Goal: Information Seeking & Learning: Learn about a topic

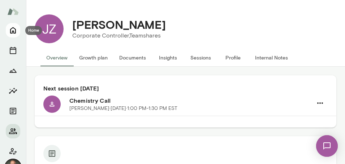
click at [15, 31] on icon "Home" at bounding box center [13, 30] width 6 height 6
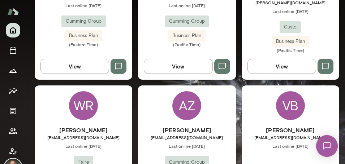
scroll to position [283, 0]
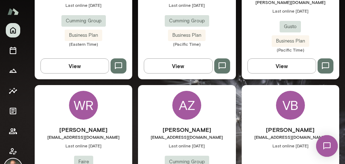
click at [156, 108] on div "AZ [PERSON_NAME] [PERSON_NAME][EMAIL_ADDRESS][DOMAIN_NAME] Last online [DATE] C…" at bounding box center [186, 149] width 97 height 129
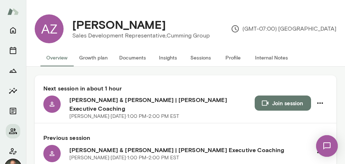
click at [165, 56] on button "Insights" at bounding box center [168, 57] width 32 height 17
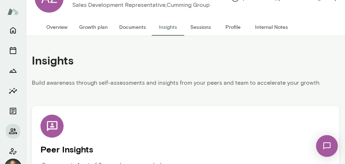
scroll to position [64, 0]
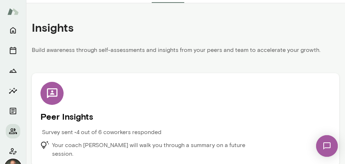
click at [209, 148] on p "Your coach [PERSON_NAME] will walk you through a summary on a future session." at bounding box center [155, 149] width 206 height 17
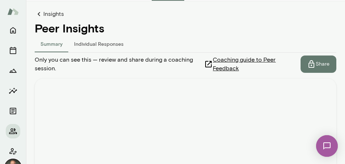
scroll to position [62, 0]
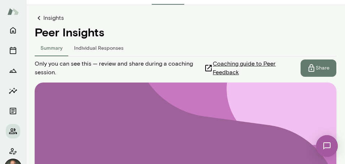
click at [90, 49] on button "Individual Responses" at bounding box center [98, 47] width 61 height 17
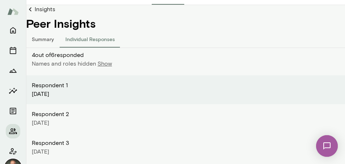
click at [102, 65] on p "Show" at bounding box center [104, 64] width 14 height 9
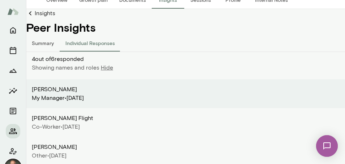
scroll to position [58, 0]
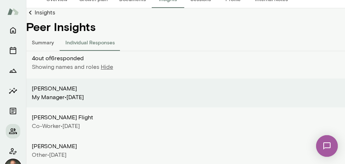
click at [133, 101] on div "My Manager • [DATE]" at bounding box center [185, 97] width 307 height 9
click at [123, 87] on div "[PERSON_NAME]" at bounding box center [185, 88] width 307 height 9
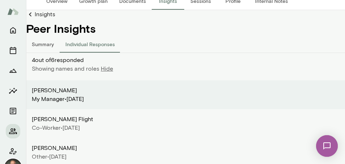
scroll to position [57, 0]
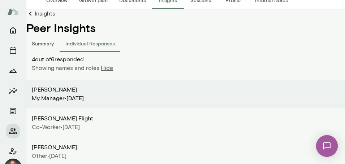
click at [160, 129] on div "Co-worker • [DATE]" at bounding box center [185, 127] width 307 height 9
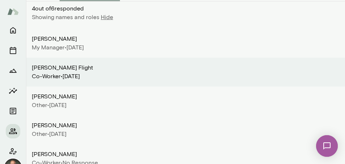
scroll to position [109, 0]
click at [135, 102] on div "Other • [DATE]" at bounding box center [185, 105] width 307 height 9
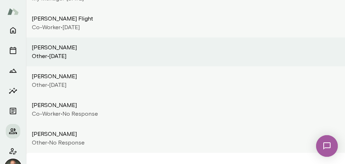
scroll to position [158, 0]
click at [126, 82] on div "Other • [DATE]" at bounding box center [185, 84] width 307 height 9
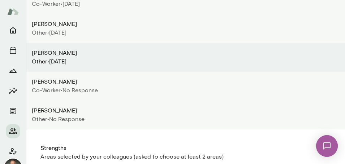
scroll to position [178, 0]
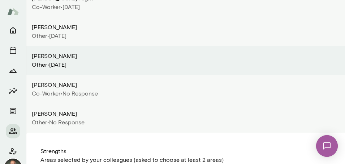
click at [134, 86] on div "[PERSON_NAME]" at bounding box center [185, 85] width 307 height 9
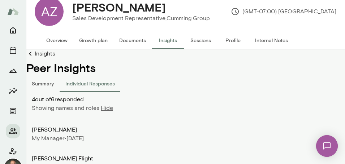
scroll to position [7, 0]
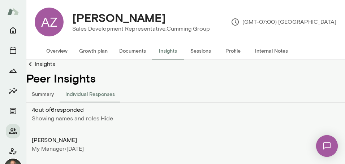
click at [43, 91] on button "Summary" at bounding box center [43, 93] width 34 height 17
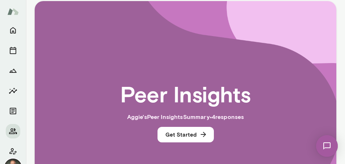
scroll to position [149, 0]
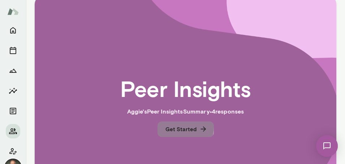
click at [167, 126] on button "Get Started" at bounding box center [185, 129] width 56 height 15
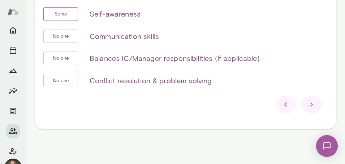
scroll to position [323, 0]
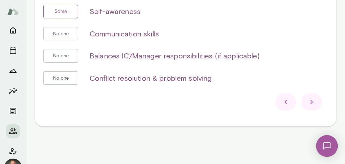
click at [303, 103] on div at bounding box center [311, 101] width 20 height 17
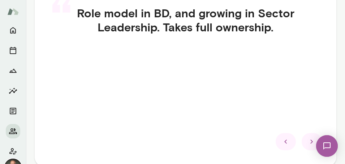
scroll to position [206, 0]
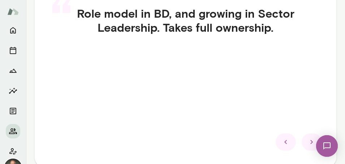
click at [305, 139] on div at bounding box center [311, 142] width 20 height 17
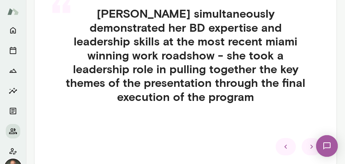
click at [305, 139] on div at bounding box center [311, 146] width 20 height 17
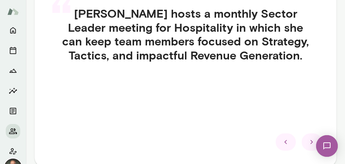
click at [305, 139] on div at bounding box center [311, 142] width 20 height 17
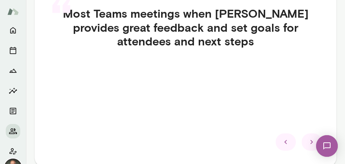
click at [305, 139] on div at bounding box center [311, 142] width 20 height 17
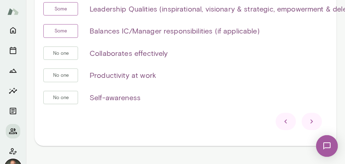
scroll to position [323, 0]
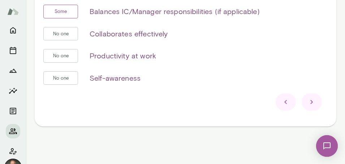
click at [318, 104] on div at bounding box center [311, 101] width 20 height 17
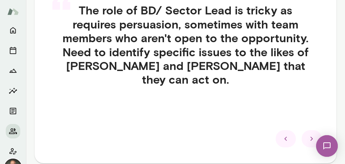
scroll to position [210, 0]
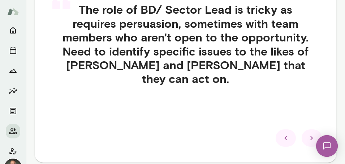
click at [307, 136] on div at bounding box center [311, 138] width 20 height 17
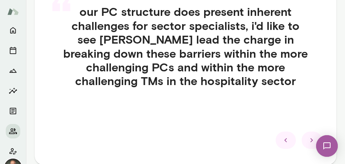
scroll to position [209, 0]
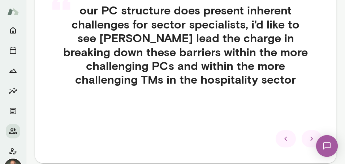
click at [301, 139] on div at bounding box center [311, 138] width 20 height 17
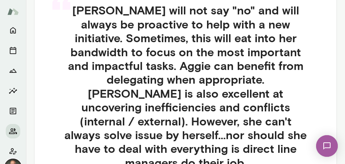
click at [301, 139] on h4 "[PERSON_NAME] will not say "no" and will always be proactive to help with a new…" at bounding box center [185, 86] width 284 height 166
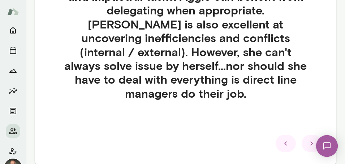
scroll to position [280, 0]
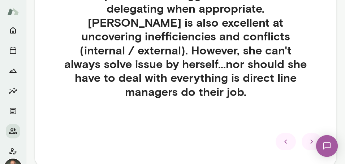
click at [310, 138] on icon at bounding box center [311, 142] width 9 height 9
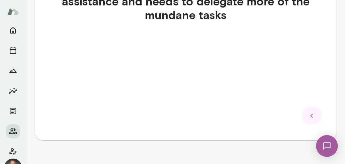
scroll to position [246, 0]
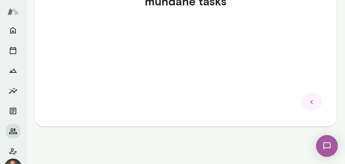
click at [306, 97] on div at bounding box center [311, 101] width 20 height 17
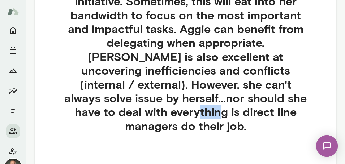
click at [306, 97] on h4 "[PERSON_NAME] will not say "no" and will always be proactive to help with a new…" at bounding box center [185, 49] width 284 height 166
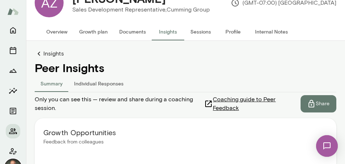
scroll to position [36, 0]
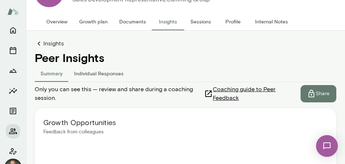
click at [52, 75] on button "Summary" at bounding box center [52, 73] width 34 height 17
click at [55, 47] on link "Insights" at bounding box center [185, 43] width 301 height 9
